Goal: Task Accomplishment & Management: Use online tool/utility

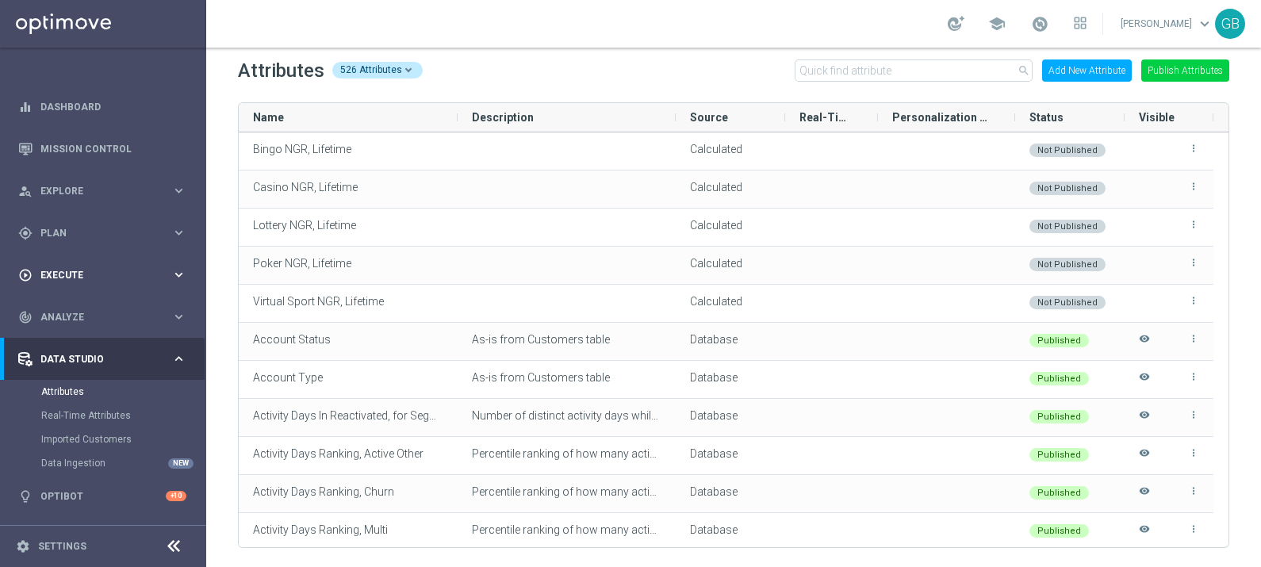
click at [87, 276] on span "Execute" at bounding box center [105, 275] width 131 height 10
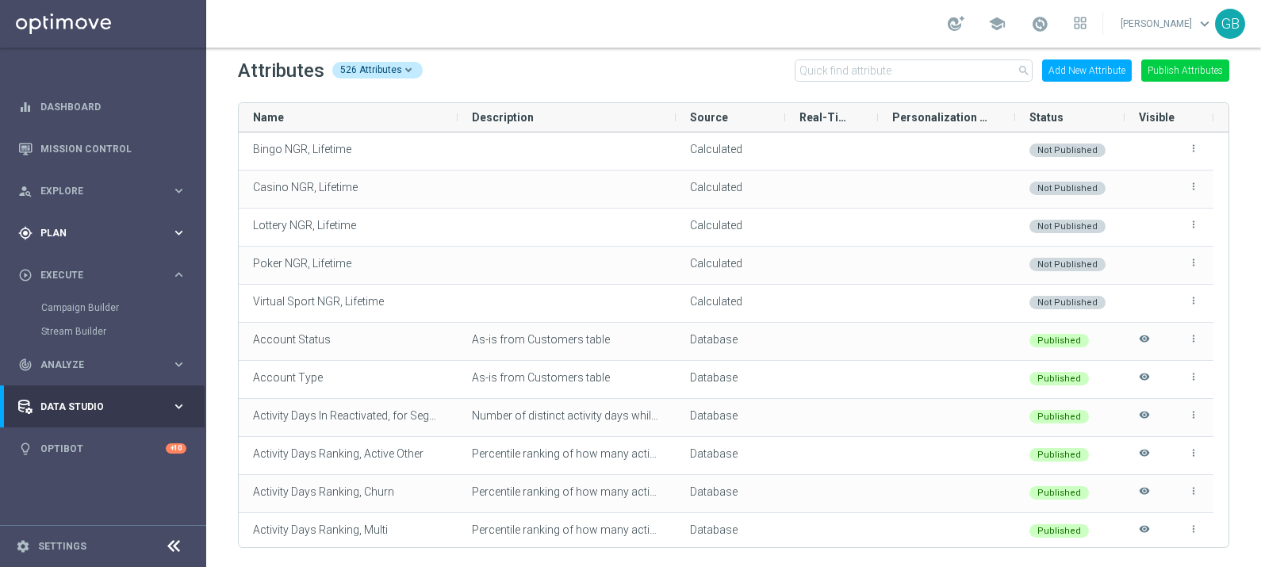
click at [108, 231] on span "Plan" at bounding box center [105, 233] width 131 height 10
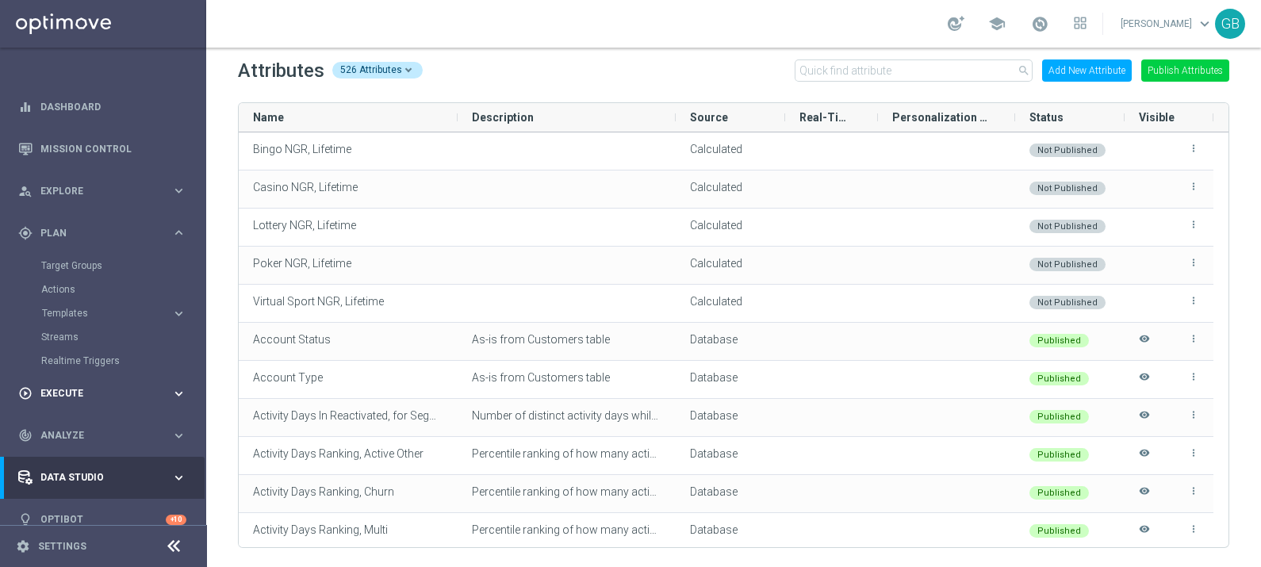
click at [80, 393] on span "Execute" at bounding box center [105, 393] width 131 height 10
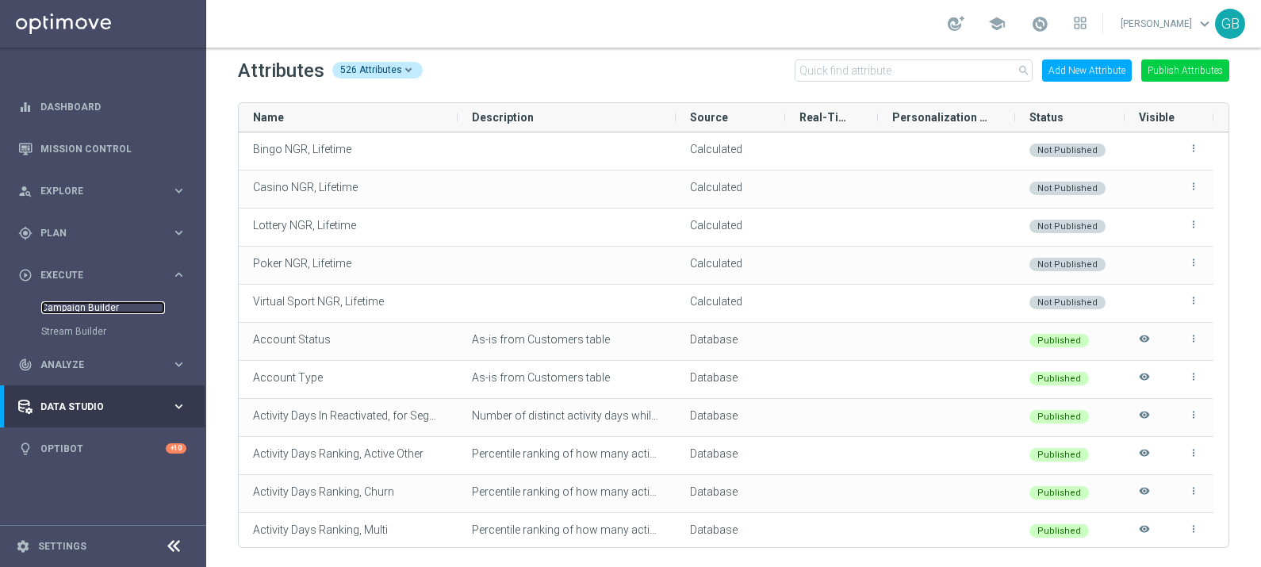
click at [75, 304] on link "Campaign Builder" at bounding box center [103, 307] width 124 height 13
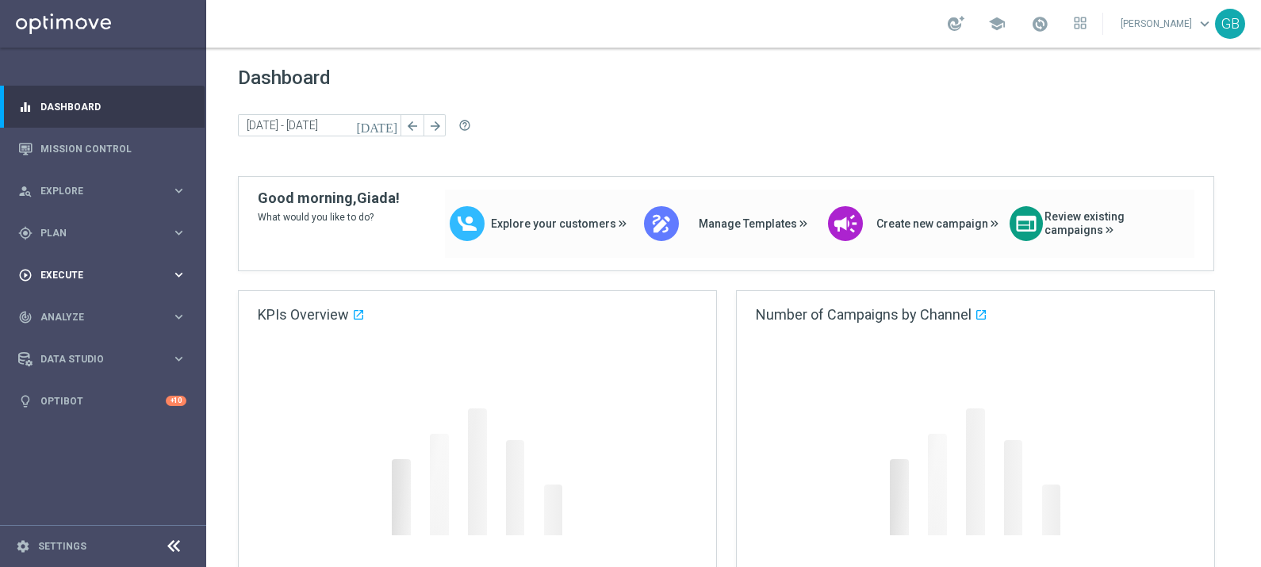
click at [82, 277] on span "Execute" at bounding box center [105, 275] width 131 height 10
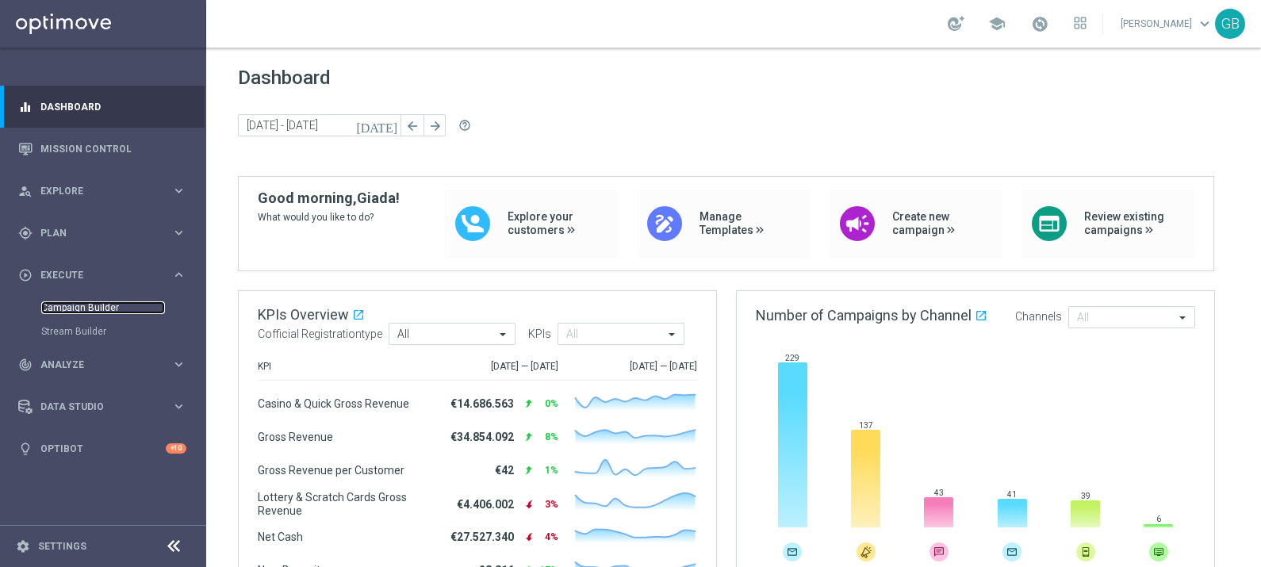
click at [91, 308] on link "Campaign Builder" at bounding box center [103, 307] width 124 height 13
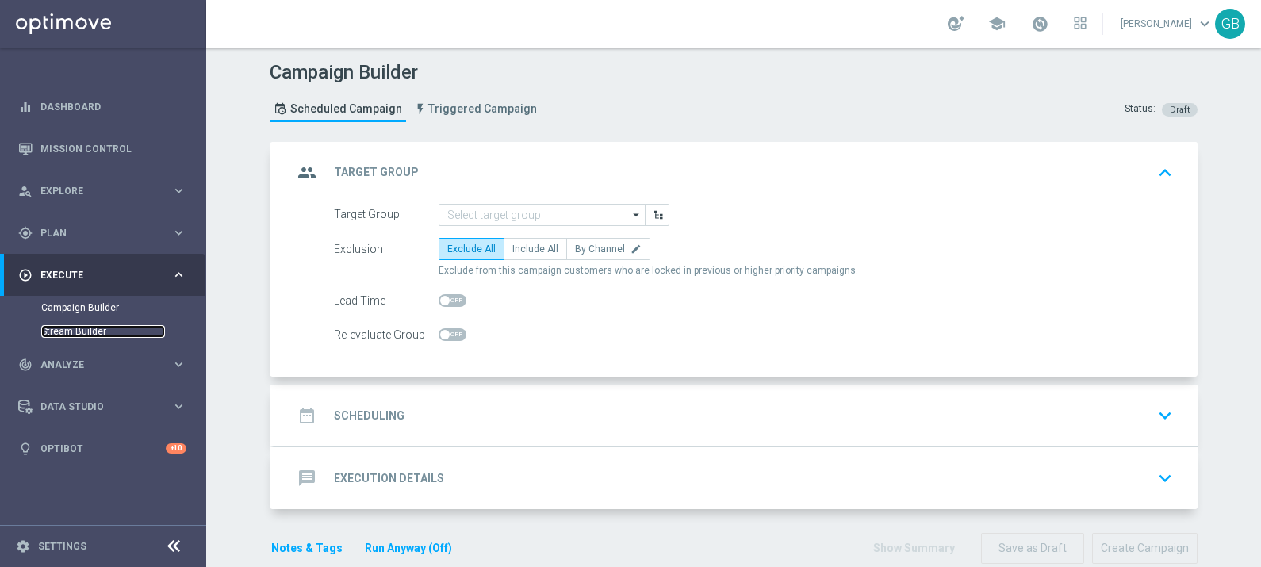
click at [90, 328] on link "Stream Builder" at bounding box center [103, 331] width 124 height 13
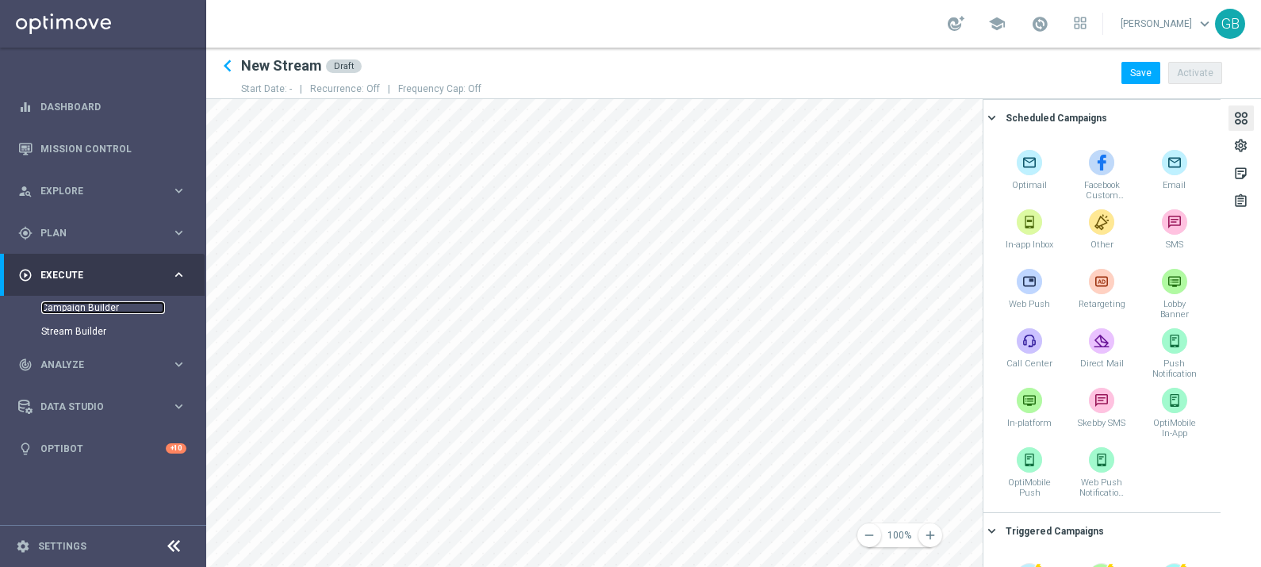
click at [86, 308] on link "Campaign Builder" at bounding box center [103, 307] width 124 height 13
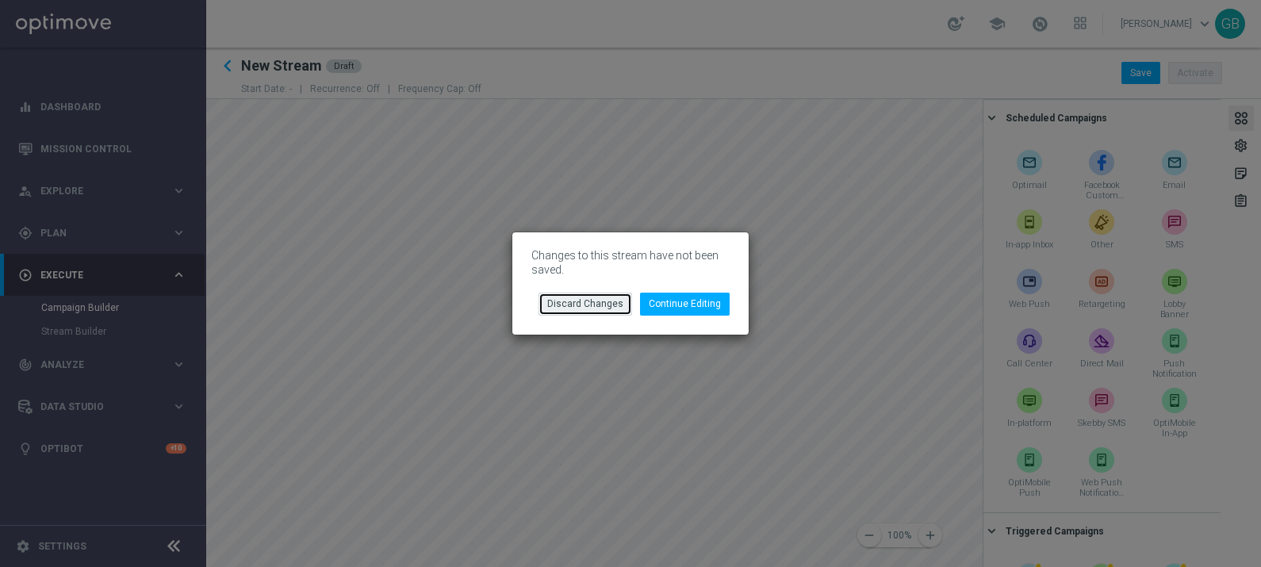
click at [599, 305] on button "Discard Changes" at bounding box center [585, 304] width 94 height 22
click at [589, 300] on button "Discard Changes" at bounding box center [585, 304] width 94 height 22
